Goal: Task Accomplishment & Management: Complete application form

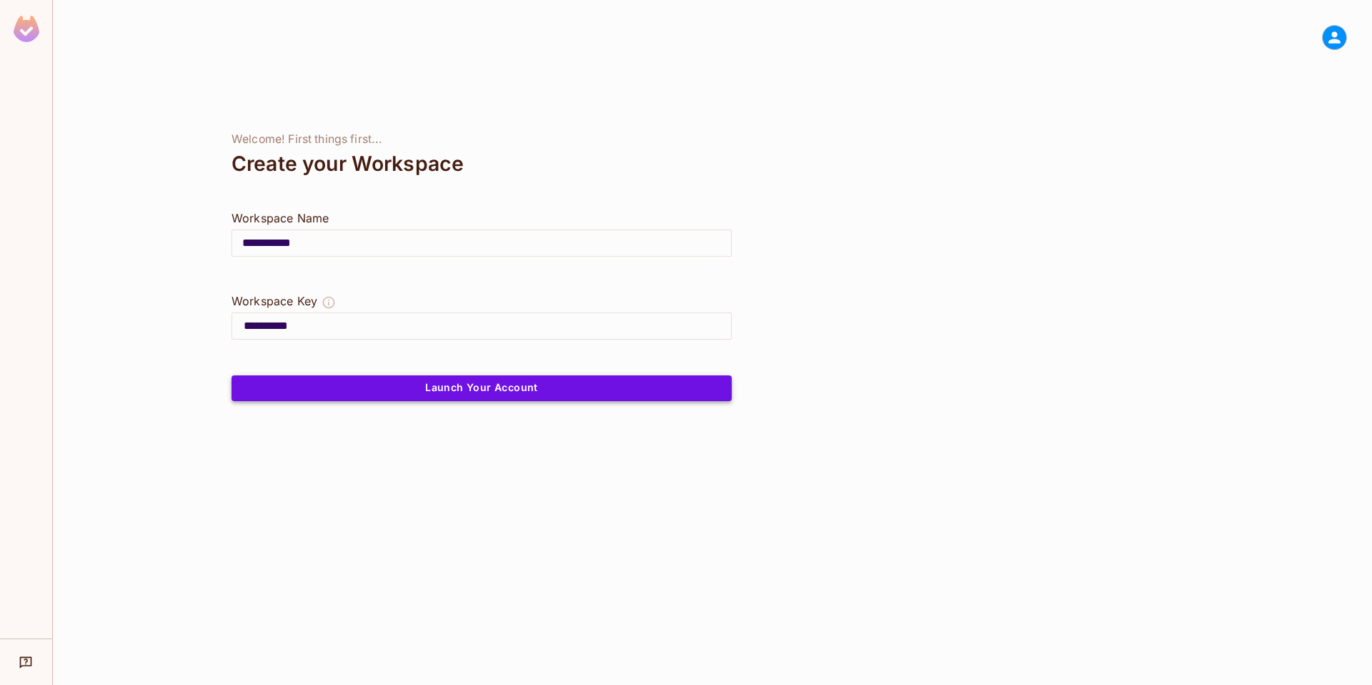
click at [453, 390] on button "Launch Your Account" at bounding box center [482, 388] width 500 height 26
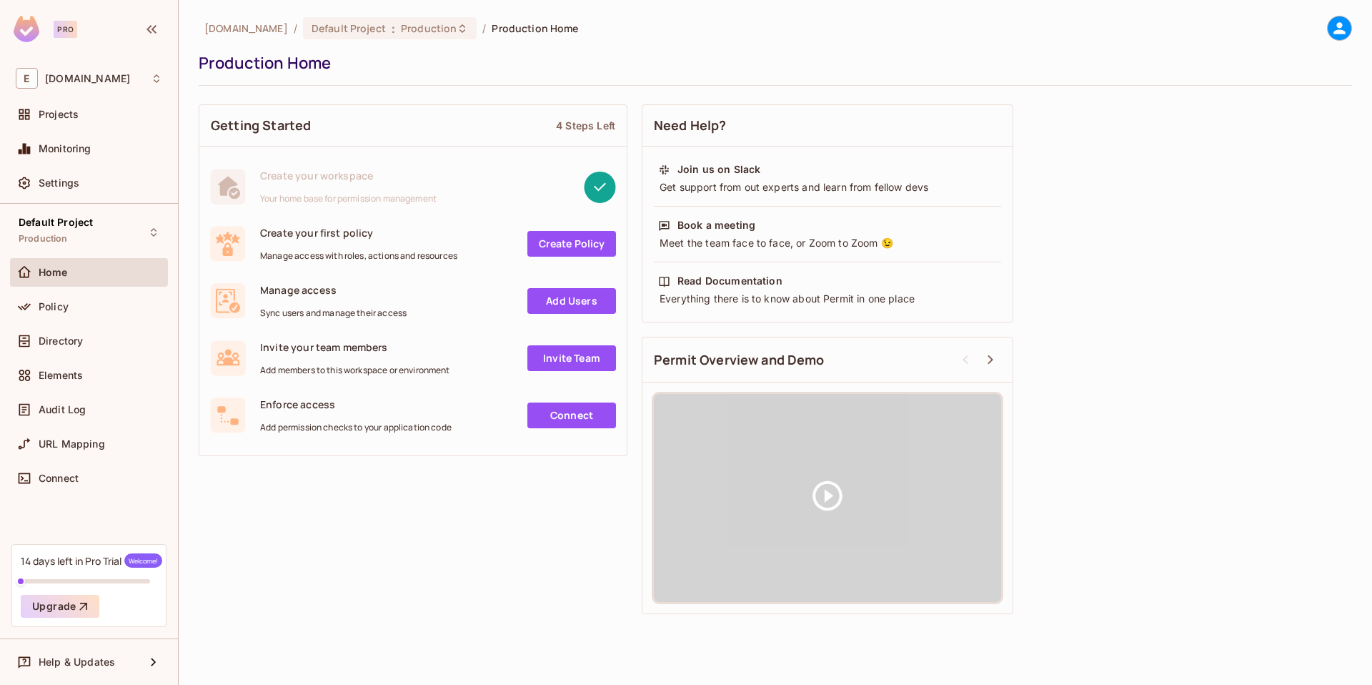
click at [1338, 29] on icon at bounding box center [1339, 28] width 18 height 18
click at [1280, 151] on li "Log out" at bounding box center [1300, 155] width 193 height 23
